Goal: Navigation & Orientation: Find specific page/section

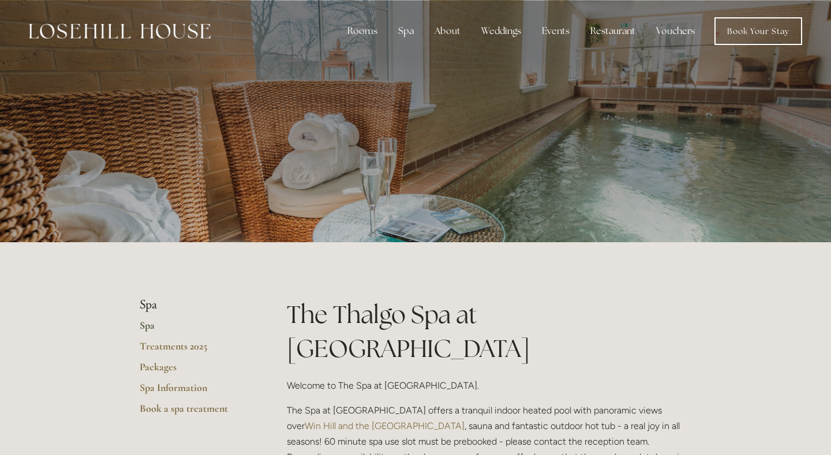
scroll to position [60, 0]
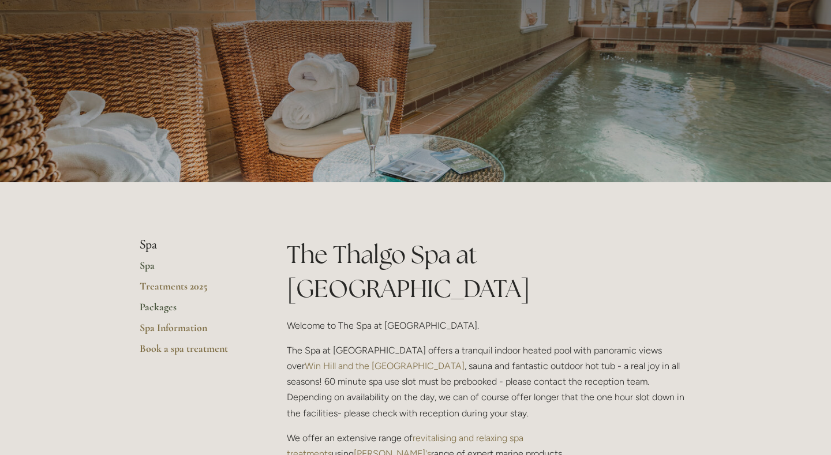
click at [153, 306] on link "Packages" at bounding box center [195, 311] width 110 height 21
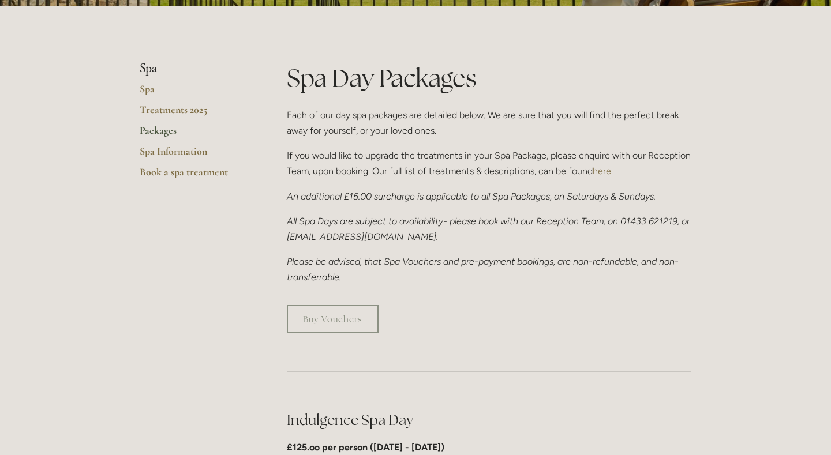
scroll to position [238, 0]
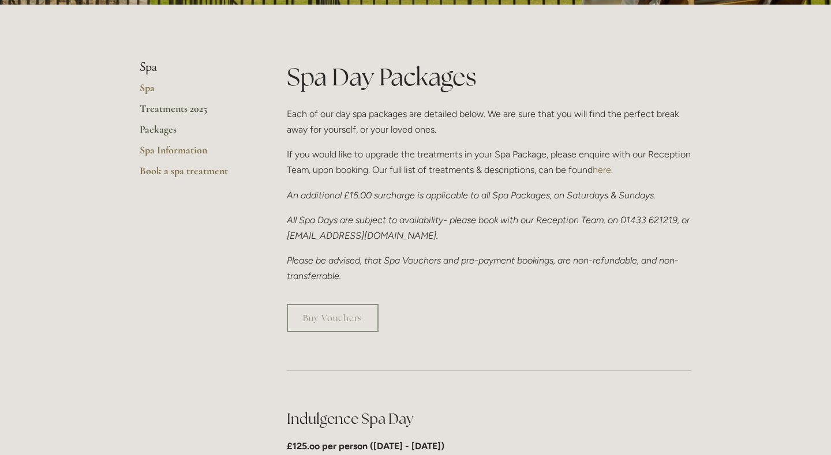
click at [170, 114] on link "Treatments 2025" at bounding box center [195, 112] width 110 height 21
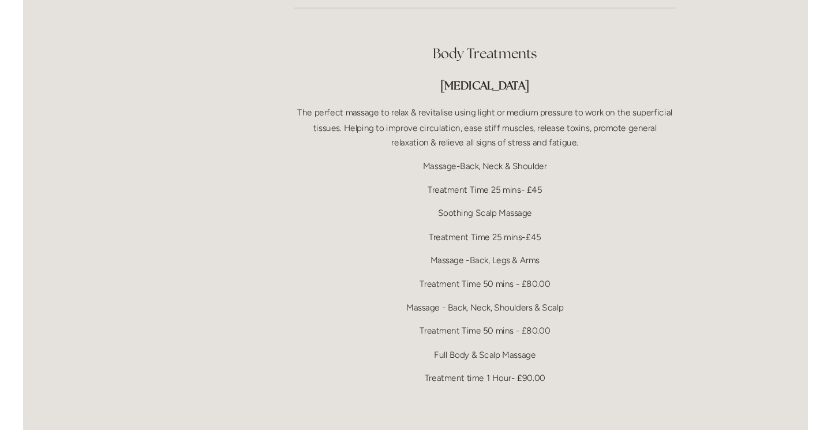
scroll to position [2266, 0]
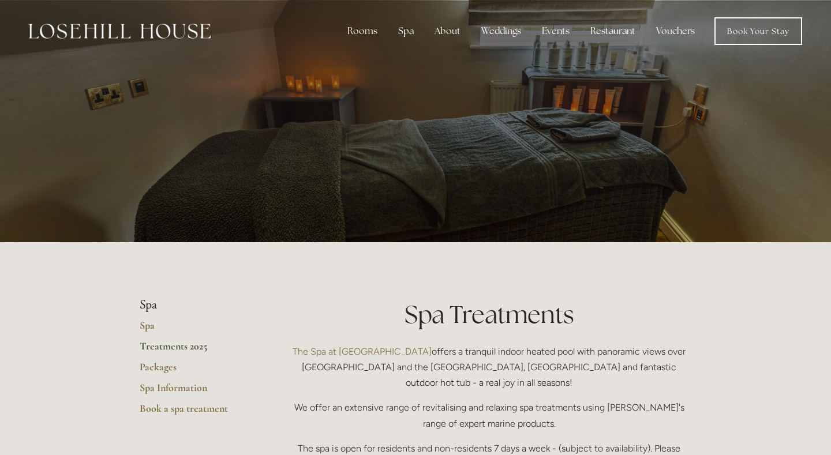
scroll to position [2266, 0]
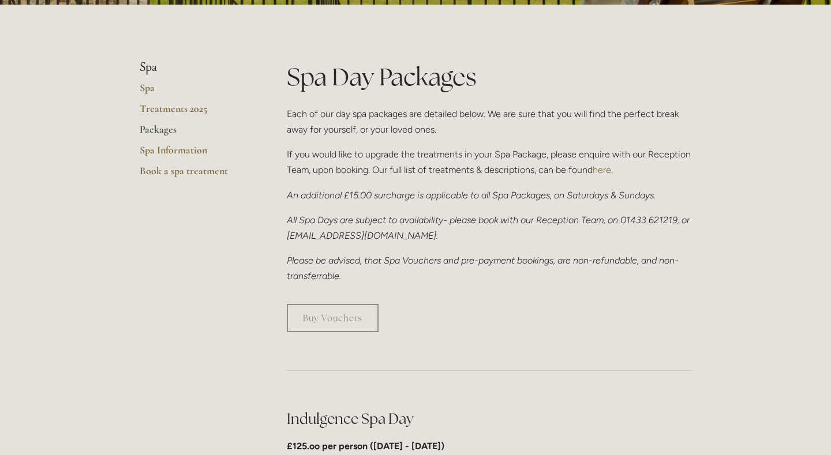
scroll to position [238, 0]
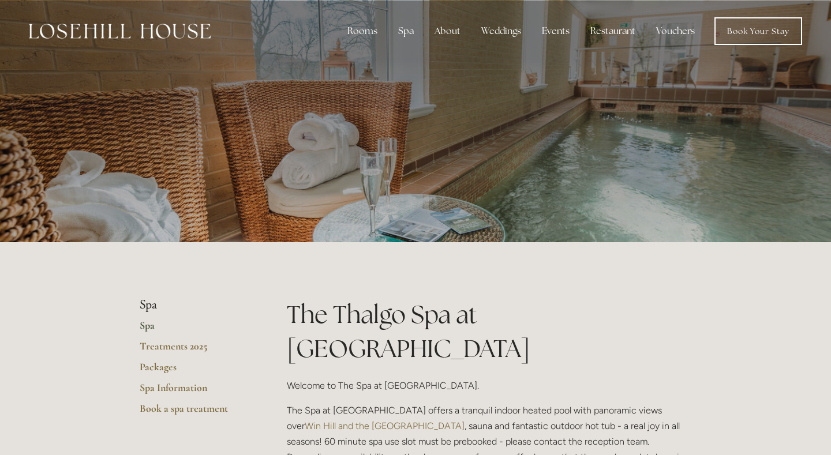
scroll to position [60, 0]
